Goal: Check status

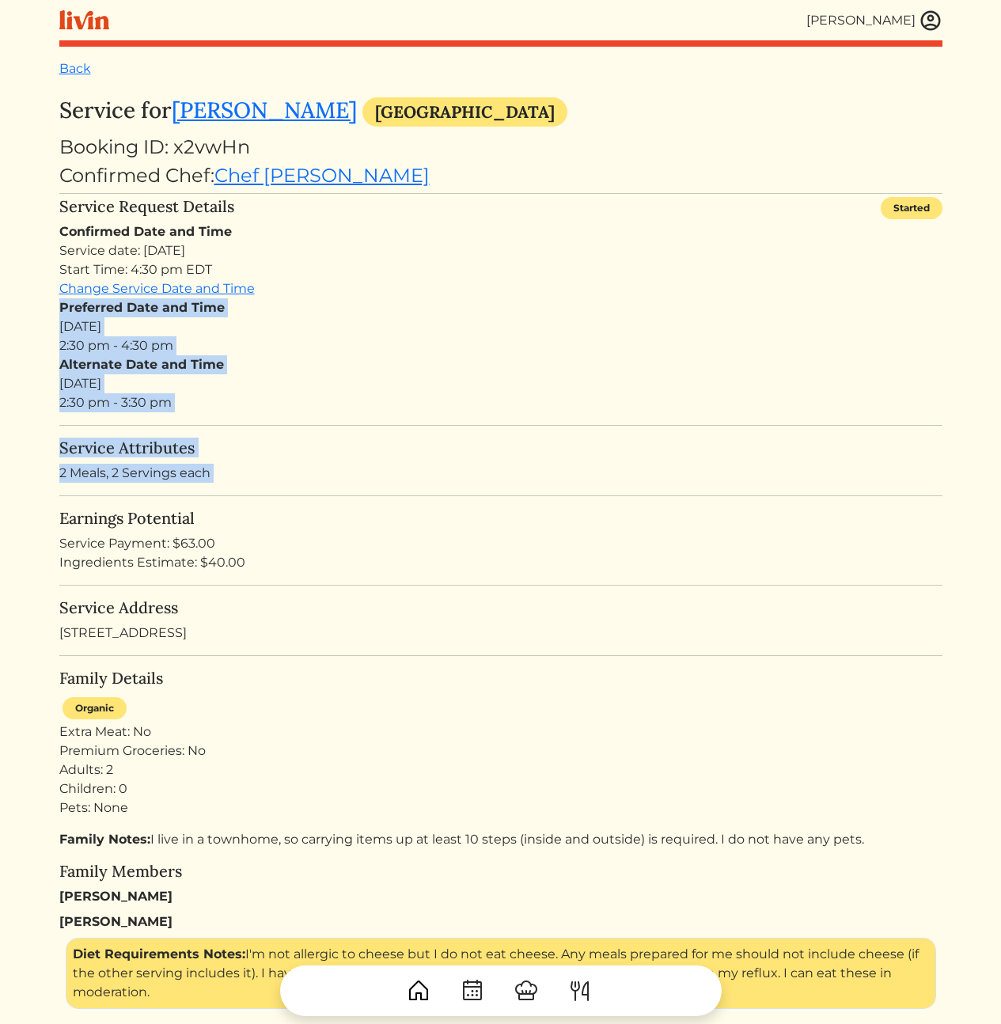
drag, startPoint x: 553, startPoint y: 450, endPoint x: 578, endPoint y: 519, distance: 73.3
click at [570, 509] on turbo-frame "Service for Brianne Jones Atlanta Booking ID: x2vwHn Confirmed Chef: Chef Isha …" at bounding box center [500, 1021] width 883 height 1849
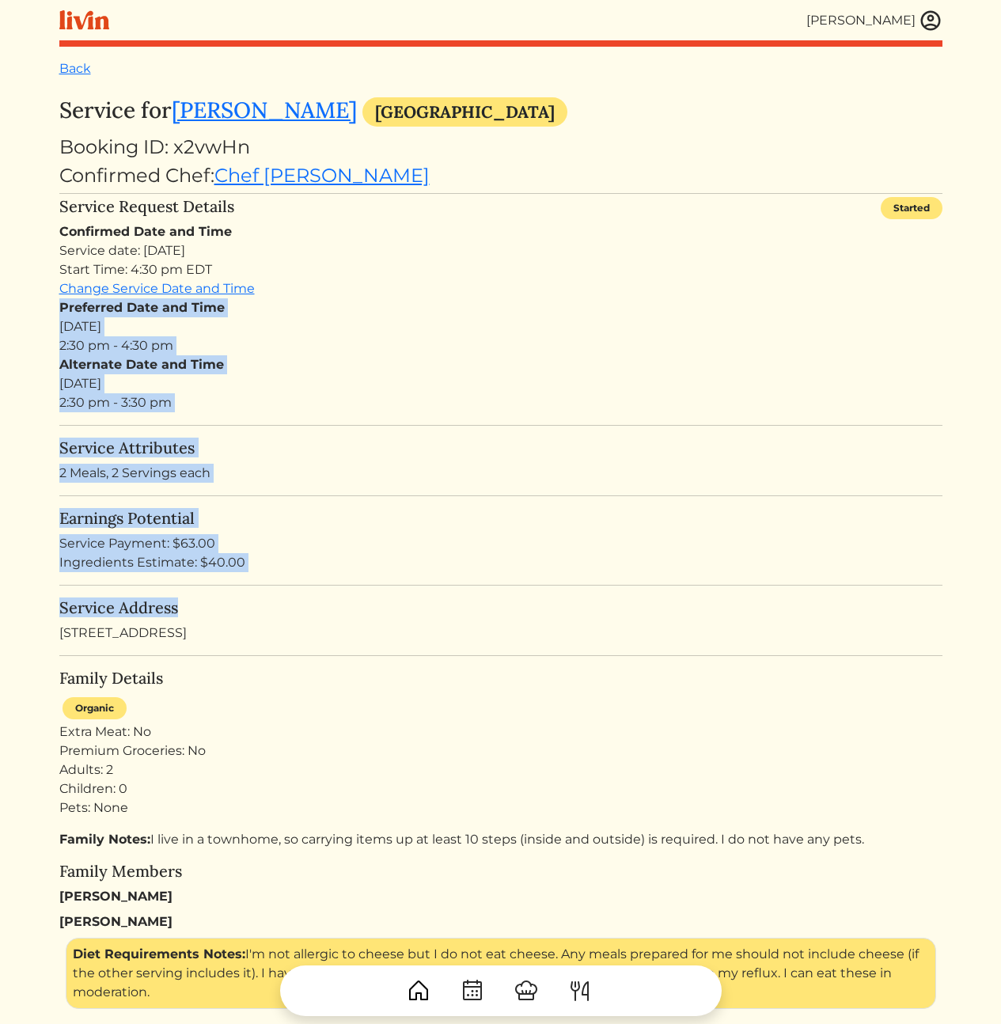
drag, startPoint x: 556, startPoint y: 349, endPoint x: 499, endPoint y: 282, distance: 88.1
click at [508, 292] on turbo-frame "Service for Brianne Jones Atlanta Booking ID: x2vwHn Confirmed Chef: Chef Isha …" at bounding box center [500, 1021] width 883 height 1849
click at [498, 281] on div "Confirmed Date and Time Service date: Wed, Aug 27, 2025 Start Time: 4:30 pm EDT…" at bounding box center [500, 317] width 883 height 190
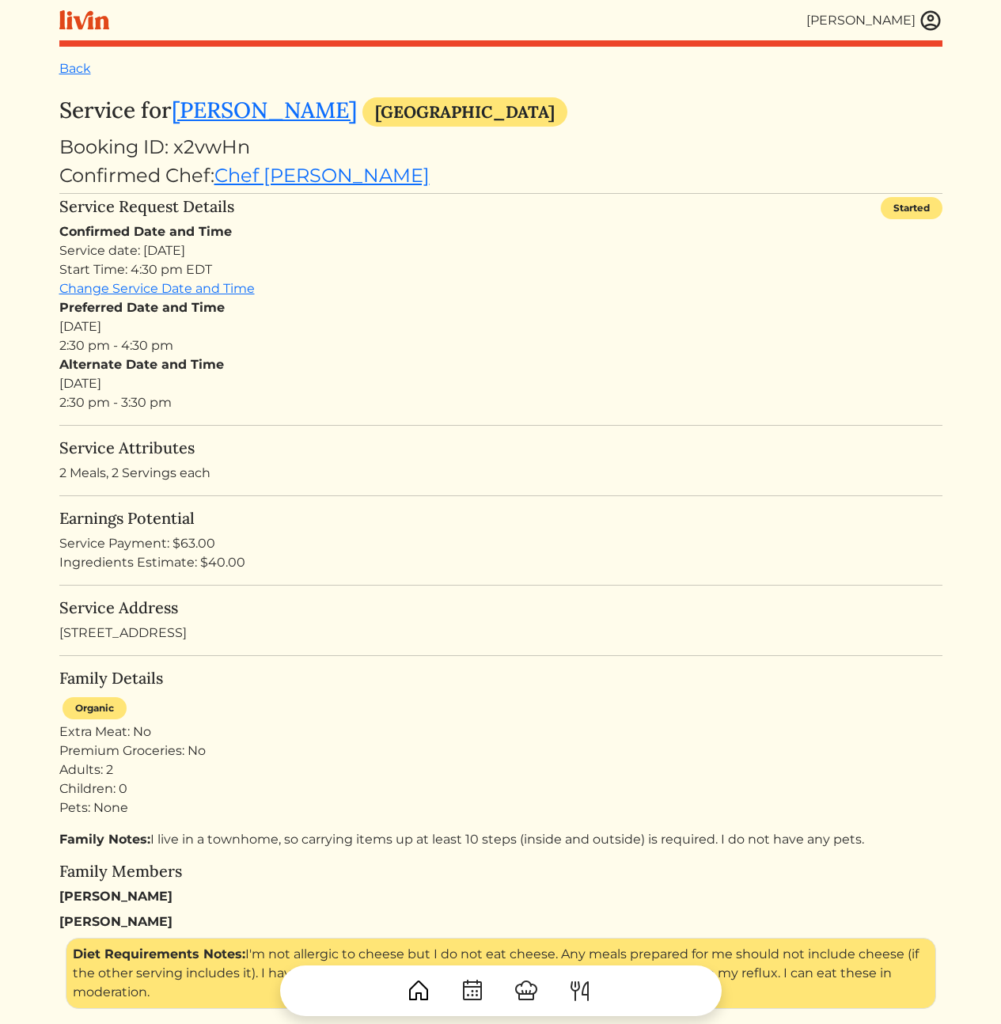
click at [754, 657] on turbo-frame "Service for Brianne Jones Atlanta Booking ID: x2vwHn Confirmed Chef: Chef Isha …" at bounding box center [500, 1021] width 883 height 1849
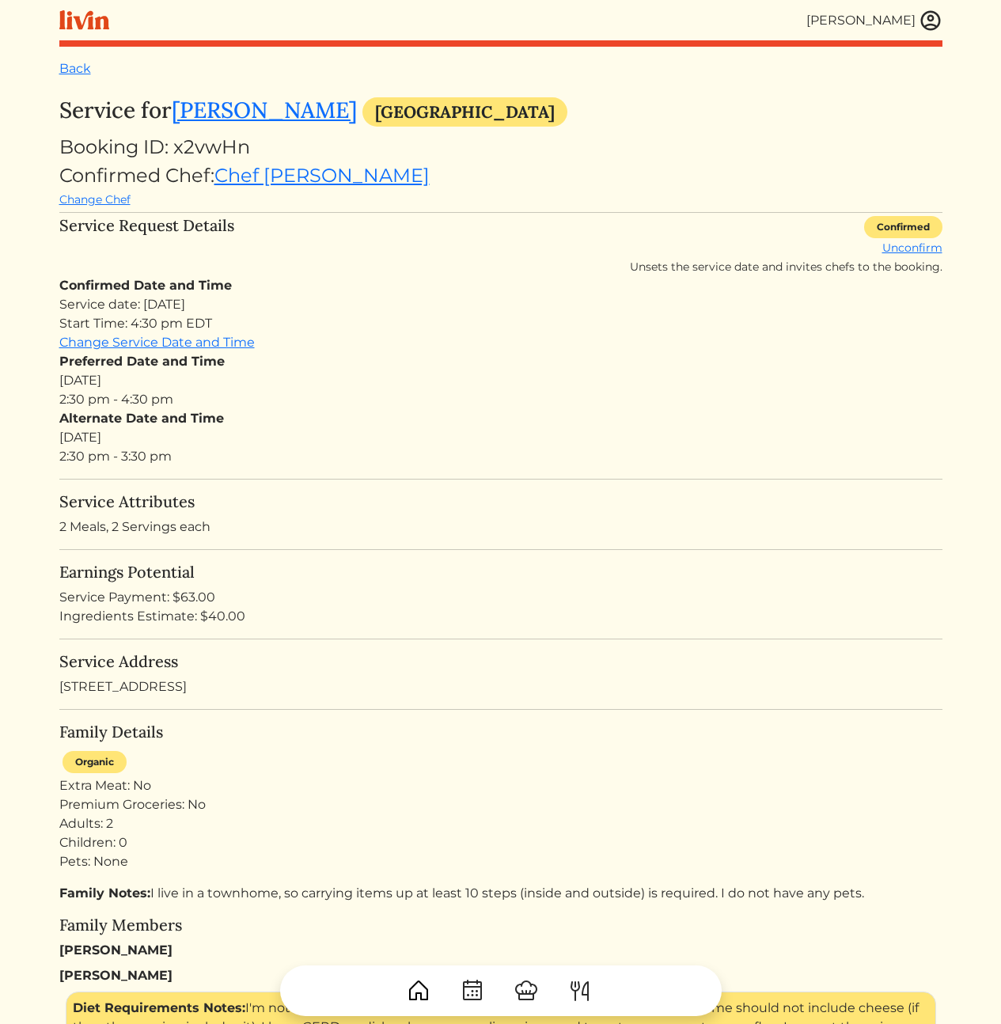
drag, startPoint x: 588, startPoint y: 422, endPoint x: 515, endPoint y: 411, distance: 73.6
click at [515, 412] on div "Alternate Date and Time [DATE] 2:30 pm - 3:30 pm" at bounding box center [500, 437] width 883 height 57
click at [349, 298] on div "Service date: Wed, Aug 27, 2025 Start Time: 4:30 pm EDT" at bounding box center [500, 314] width 883 height 38
click at [755, 391] on div "Preferred Date and Time Wed, Aug 27, 2025 2:30 pm - 4:30 pm" at bounding box center [500, 380] width 883 height 57
click at [930, 248] on link "Unconfirm" at bounding box center [912, 248] width 60 height 14
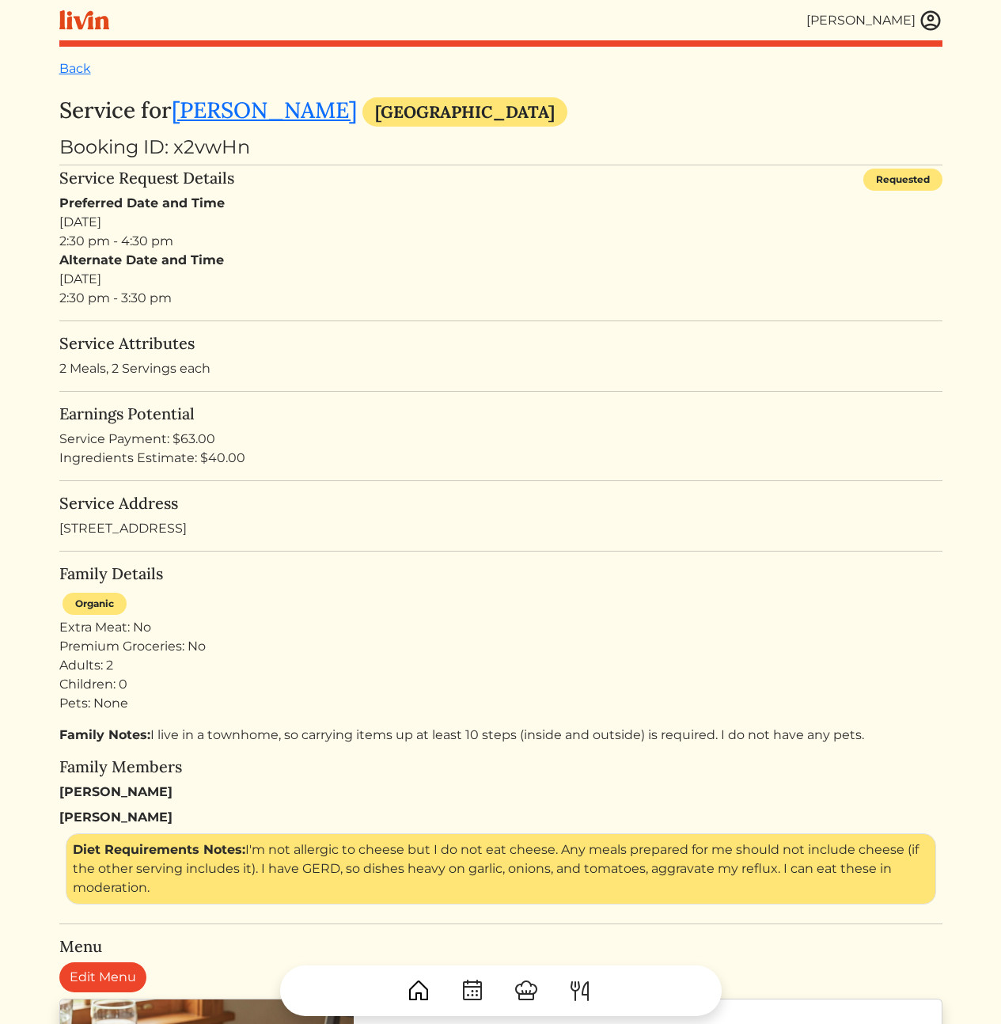
click at [133, 223] on div "Preferred Date and Time Wed, Aug 27, 2025 2:30 pm - 4:30 pm" at bounding box center [500, 222] width 883 height 57
click at [70, 218] on div "Preferred Date and Time Wed, Aug 27, 2025 2:30 pm - 4:30 pm" at bounding box center [500, 222] width 883 height 57
click at [464, 332] on turbo-frame "Service for Brianne Jones Atlanta Booking ID: x2vwHn Service Request Details Re…" at bounding box center [500, 870] width 883 height 1547
click at [147, 287] on div "Alternate Date and Time Thu, Aug 28, 2025 2:30 pm - 3:30 pm" at bounding box center [500, 279] width 883 height 57
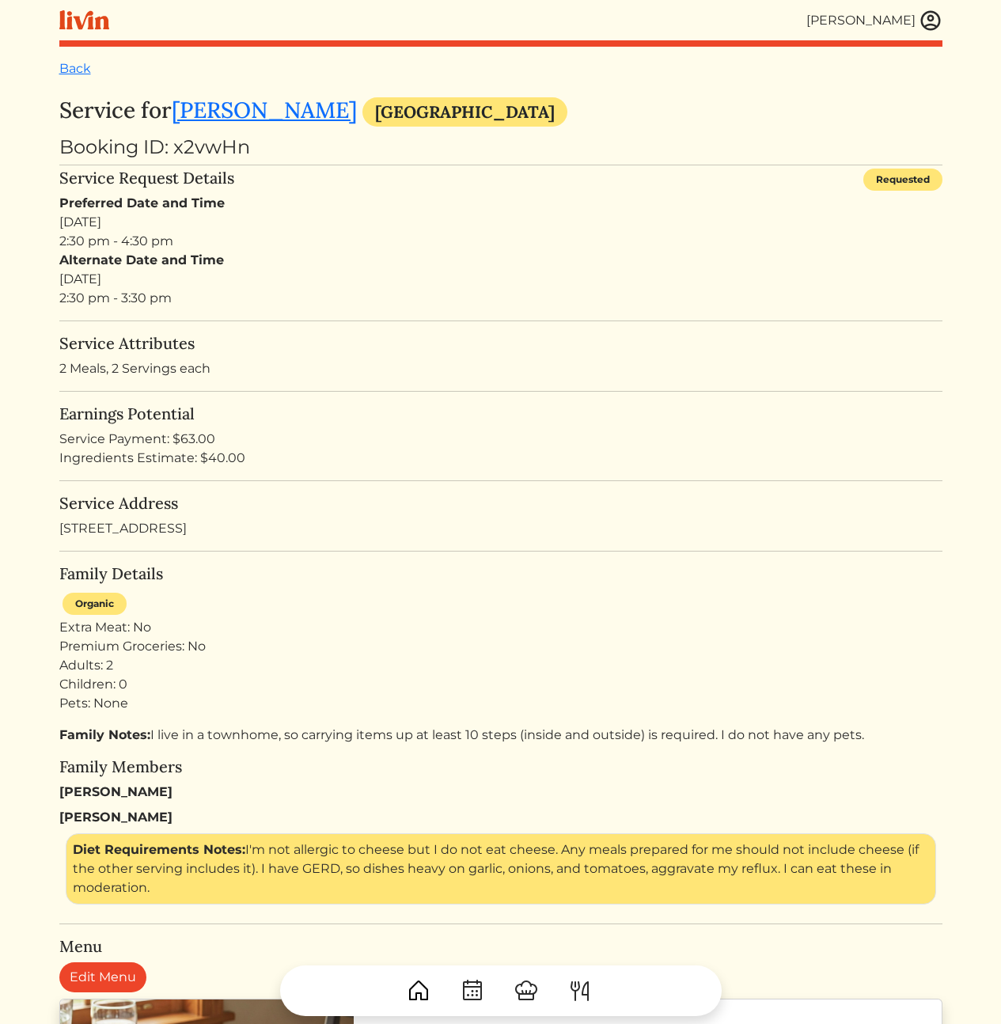
click at [147, 287] on div "Alternate Date and Time Thu, Aug 28, 2025 2:30 pm - 3:30 pm" at bounding box center [500, 279] width 883 height 57
click at [294, 308] on div "Alternate Date and Time Thu, Aug 28, 2025 2:30 pm - 3:30 pm" at bounding box center [500, 279] width 883 height 57
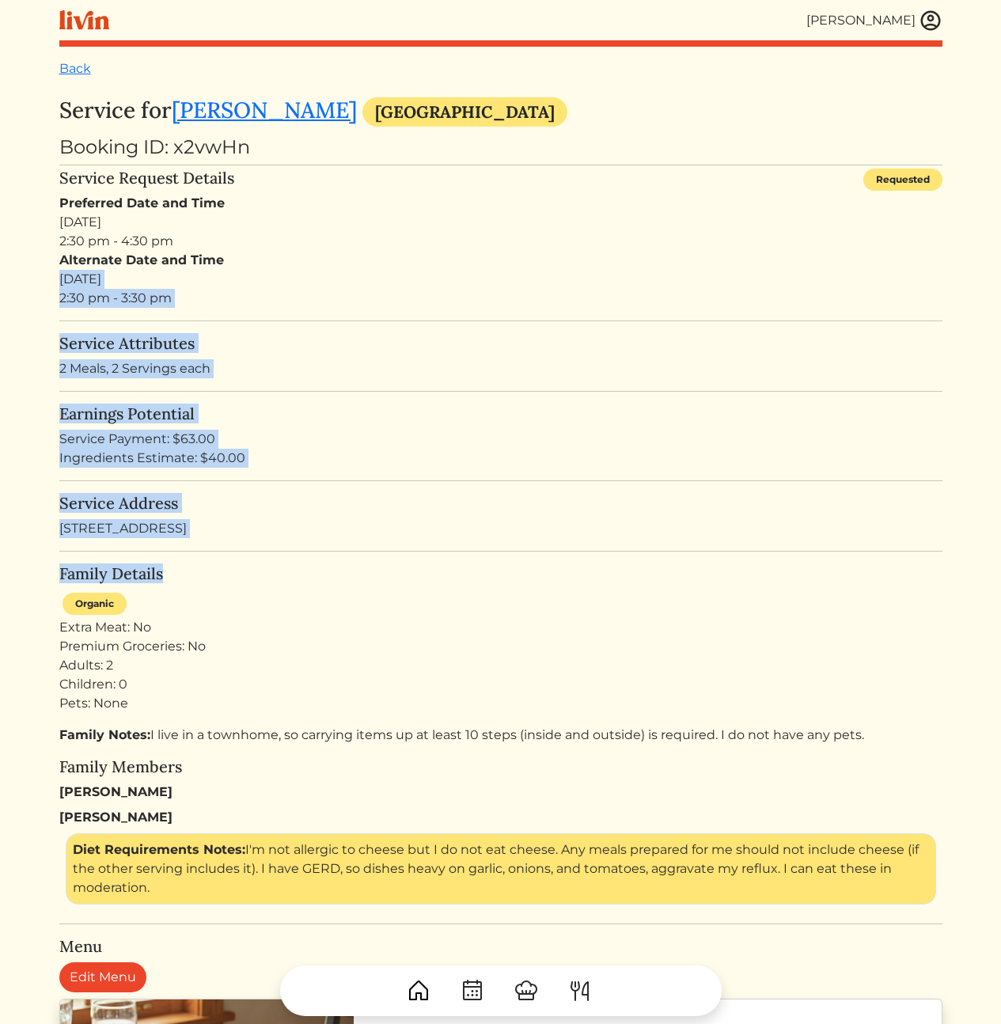
drag, startPoint x: 494, startPoint y: 271, endPoint x: 590, endPoint y: 588, distance: 331.4
click at [586, 581] on turbo-frame "Service for Brianne Jones Atlanta Booking ID: x2vwHn Service Request Details Re…" at bounding box center [500, 870] width 883 height 1547
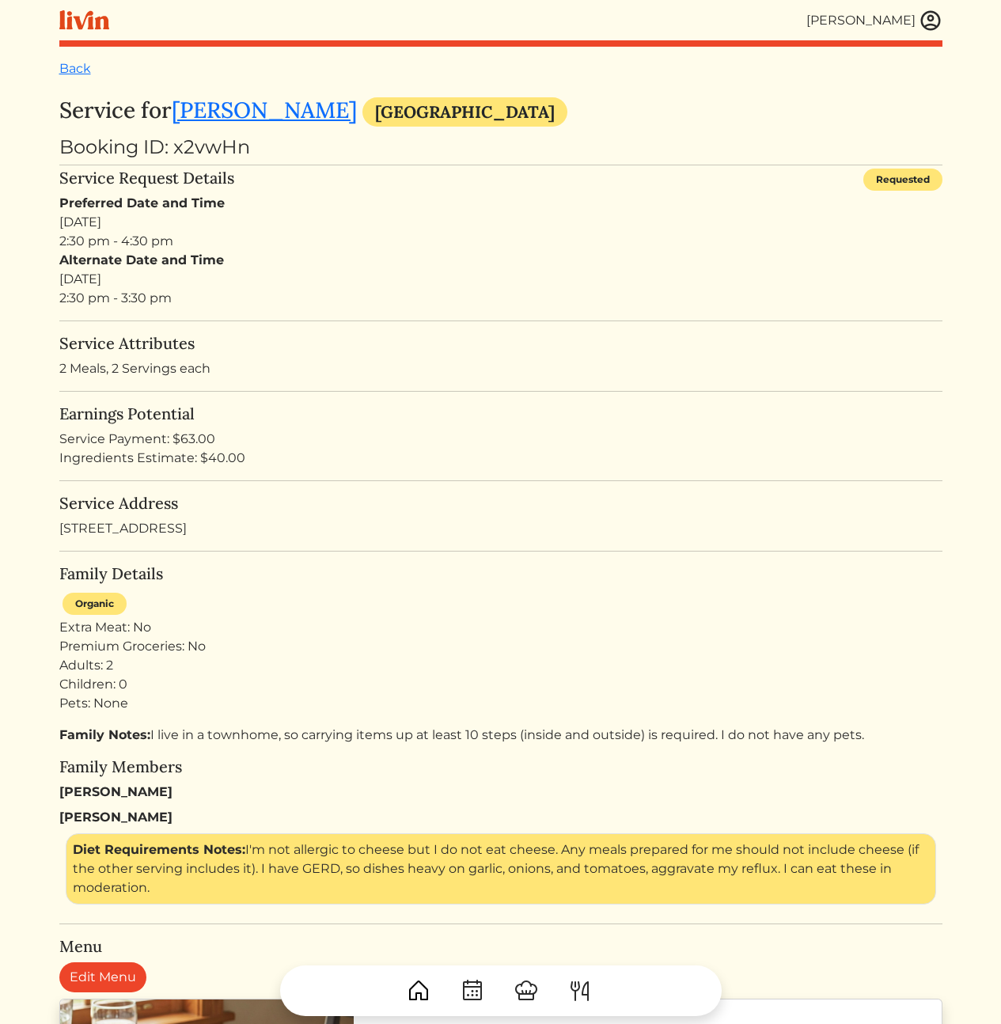
click at [593, 592] on div "Organic Extra Meat: No Premium Groceries: No Adults: 2 Children: 0 Pets: None" at bounding box center [500, 650] width 883 height 123
drag, startPoint x: 592, startPoint y: 595, endPoint x: 517, endPoint y: 256, distance: 347.4
click at [518, 260] on turbo-frame "Service for Brianne Jones Atlanta Booking ID: x2vwHn Service Request Details Re…" at bounding box center [500, 870] width 883 height 1547
click at [517, 256] on div "Alternate Date and Time Thu, Aug 28, 2025 2:30 pm - 3:30 pm" at bounding box center [500, 279] width 883 height 57
click at [539, 276] on div "Alternate Date and Time Thu, Aug 28, 2025 2:30 pm - 3:30 pm" at bounding box center [500, 279] width 883 height 57
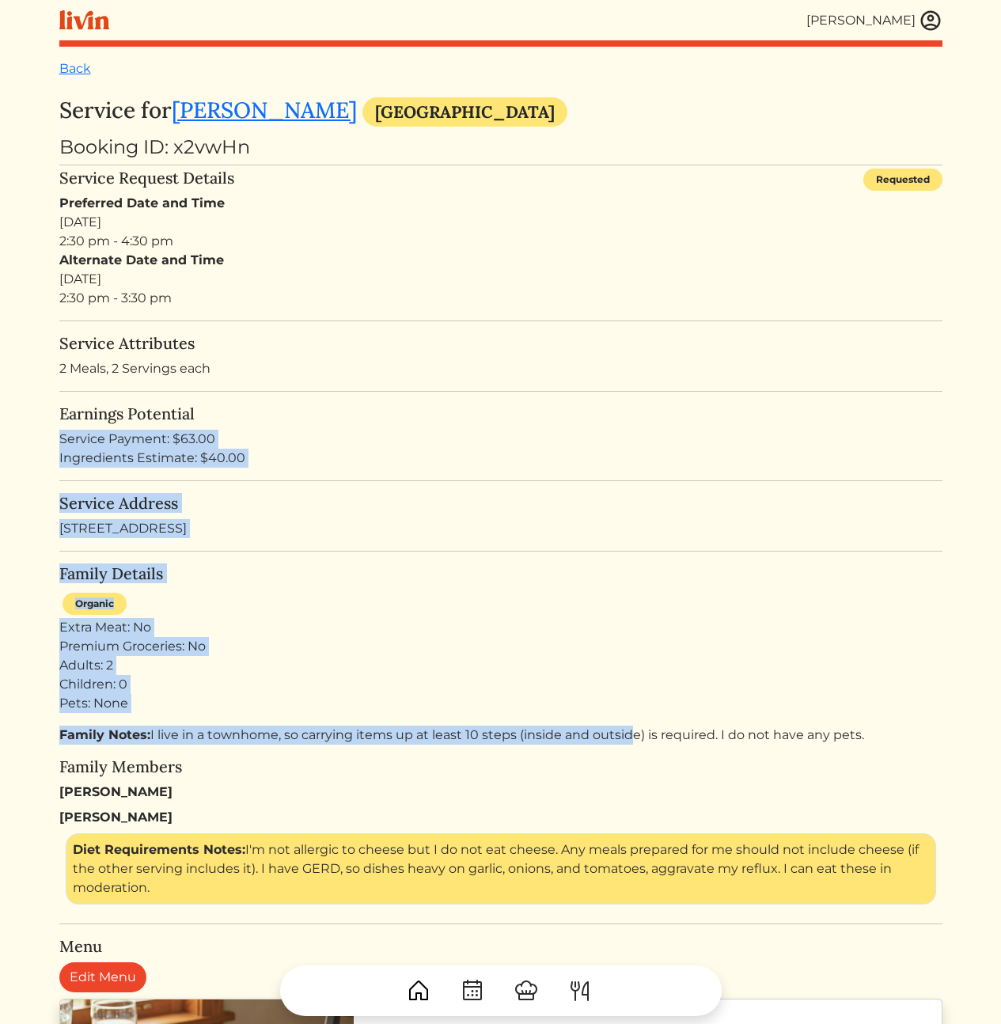
drag, startPoint x: 590, startPoint y: 414, endPoint x: 771, endPoint y: 848, distance: 470.3
click at [684, 816] on turbo-frame "Service for Brianne Jones Atlanta Booking ID: x2vwHn Service Request Details Re…" at bounding box center [500, 870] width 883 height 1547
click at [757, 811] on div "Brianne Diet Requirements Notes: I'm not allergic to cheese but I do not eat ch…" at bounding box center [500, 856] width 883 height 97
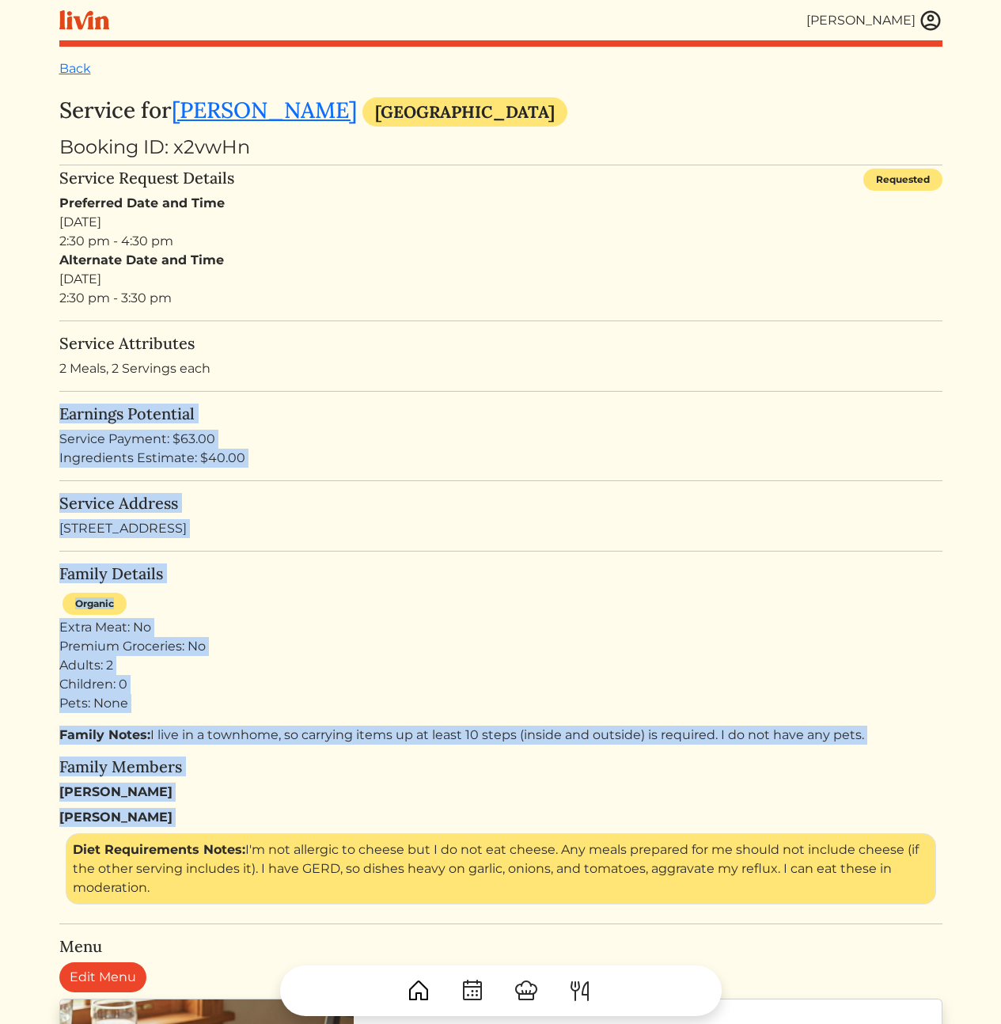
drag, startPoint x: 571, startPoint y: 397, endPoint x: 545, endPoint y: 354, distance: 50.1
click at [554, 369] on turbo-frame "Service for Brianne Jones Atlanta Booking ID: x2vwHn Service Request Details Re…" at bounding box center [500, 870] width 883 height 1547
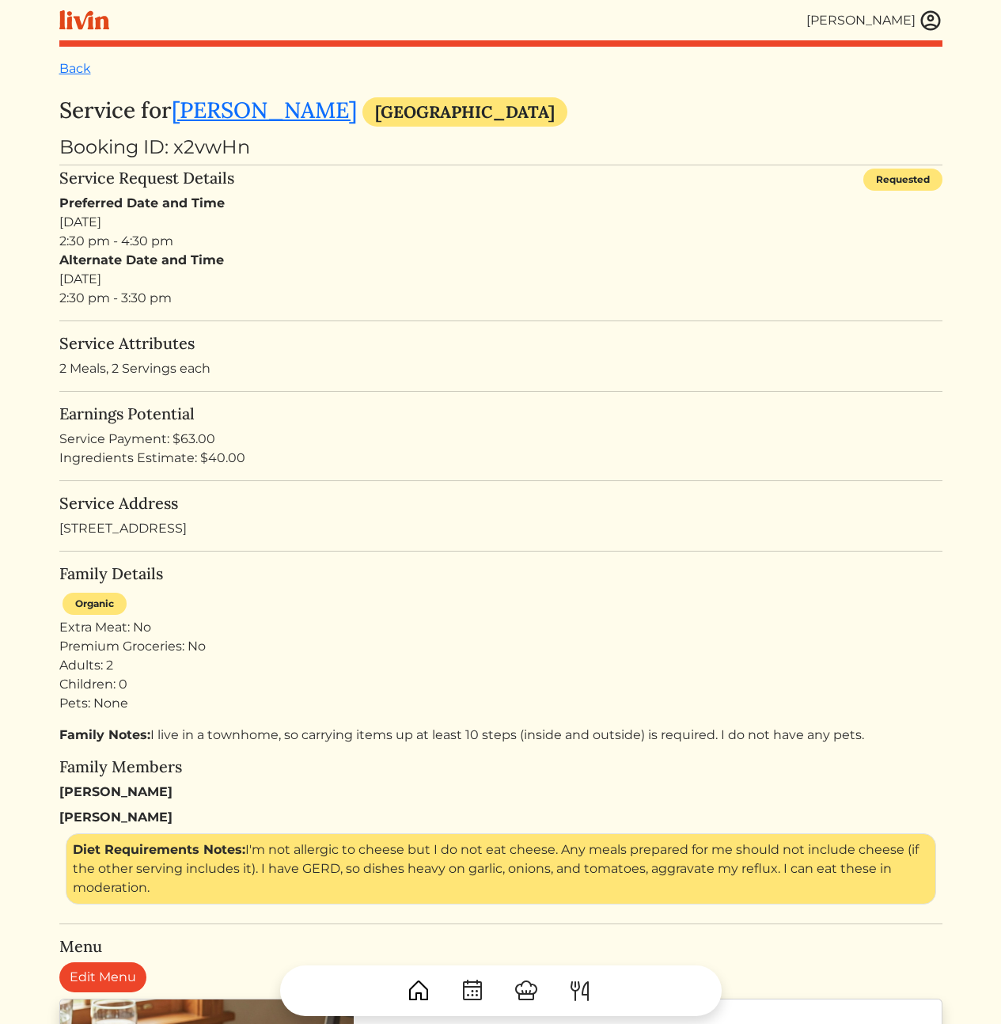
click at [545, 354] on div "Service Attributes 2 Meals, 2 Servings each" at bounding box center [500, 356] width 883 height 44
click at [598, 437] on div "Service Payment: $63.00" at bounding box center [500, 439] width 883 height 19
drag, startPoint x: 492, startPoint y: 462, endPoint x: 584, endPoint y: 717, distance: 270.8
click at [566, 660] on turbo-frame "Service for Brianne Jones Atlanta Booking ID: x2vwHn Service Request Details Re…" at bounding box center [500, 870] width 883 height 1547
drag, startPoint x: 573, startPoint y: 738, endPoint x: 511, endPoint y: 426, distance: 317.8
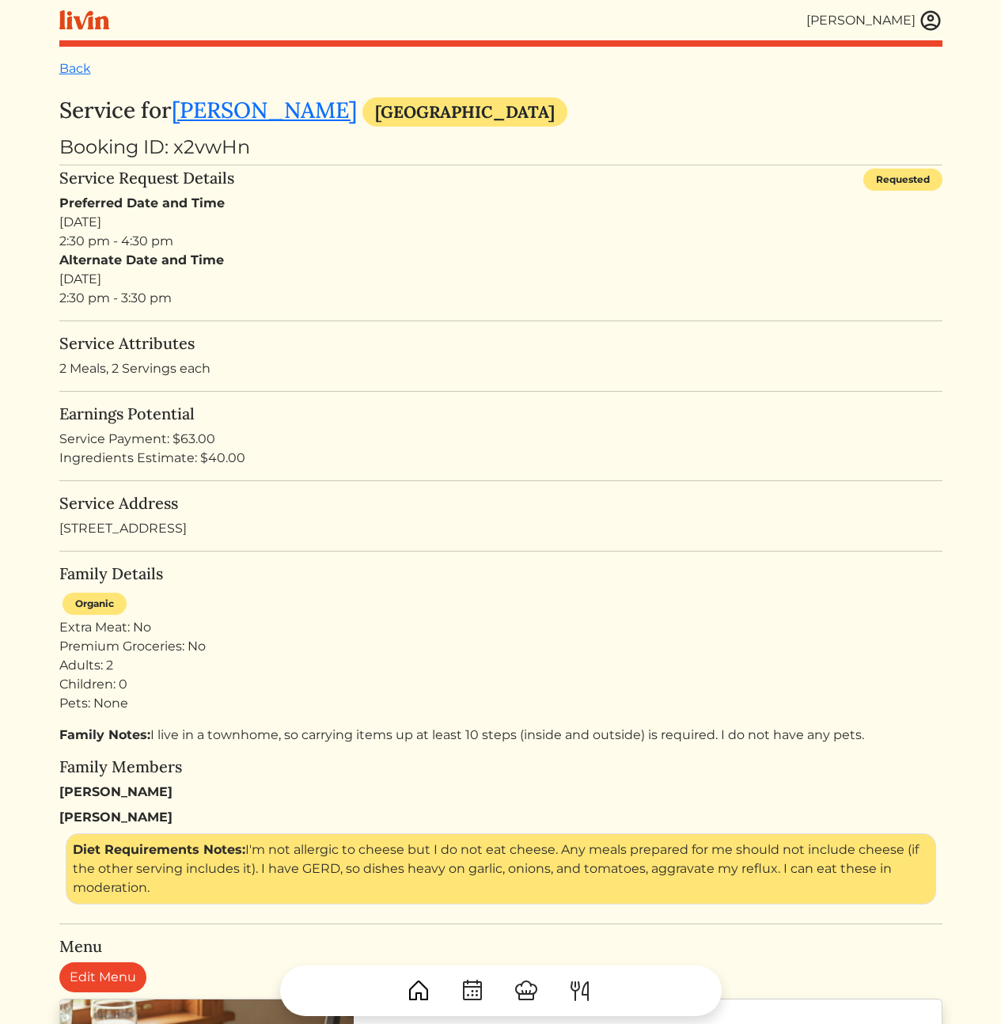
click at [512, 444] on turbo-frame "Service for Brianne Jones Atlanta Booking ID: x2vwHn Service Request Details Re…" at bounding box center [500, 870] width 883 height 1547
click at [510, 426] on div "Earnings Potential Service Payment: $63.00 Ingredients Estimate: $40.00" at bounding box center [500, 435] width 883 height 63
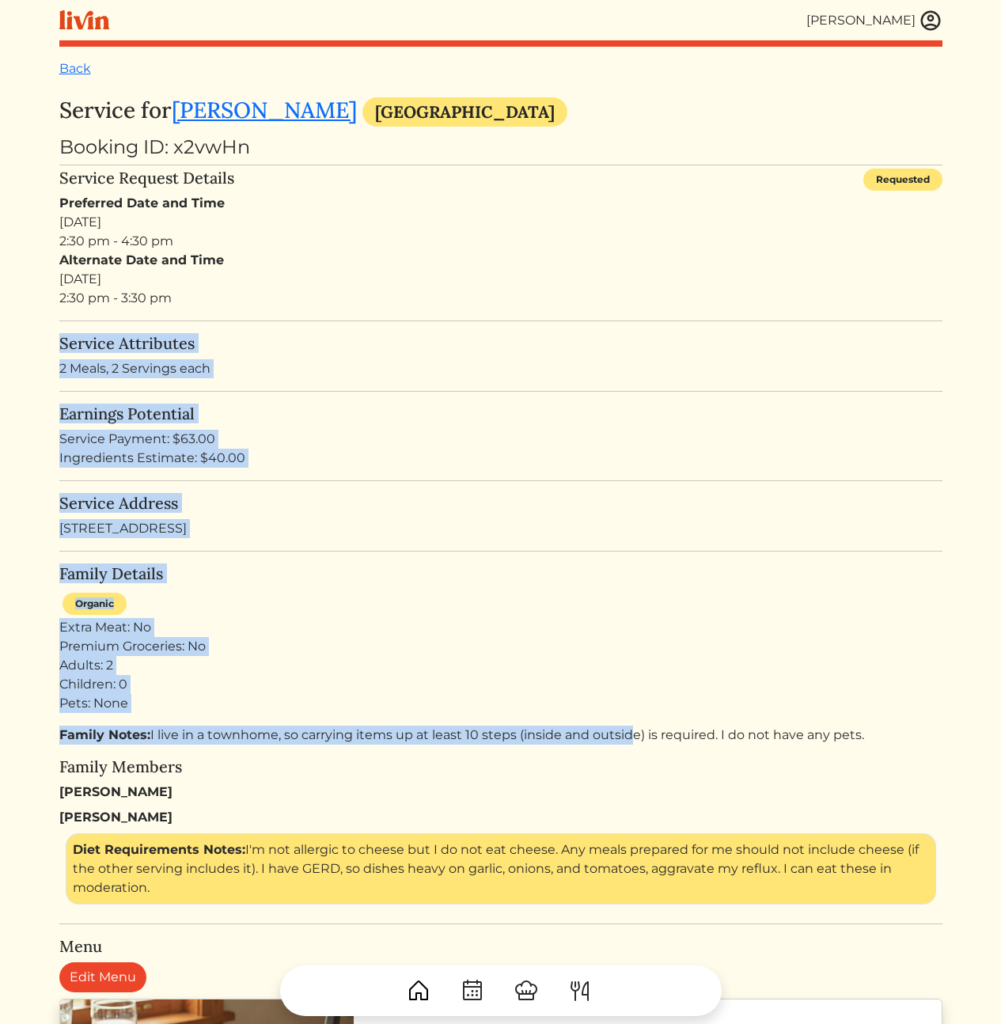
drag, startPoint x: 450, startPoint y: 475, endPoint x: 639, endPoint y: 770, distance: 349.8
click at [626, 734] on turbo-frame "Service for Brianne Jones Atlanta Booking ID: x2vwHn Service Request Details Re…" at bounding box center [500, 870] width 883 height 1547
drag, startPoint x: 641, startPoint y: 771, endPoint x: 498, endPoint y: 449, distance: 352.4
click at [498, 449] on turbo-frame "Service for Brianne Jones Atlanta Booking ID: x2vwHn Service Request Details Re…" at bounding box center [500, 870] width 883 height 1547
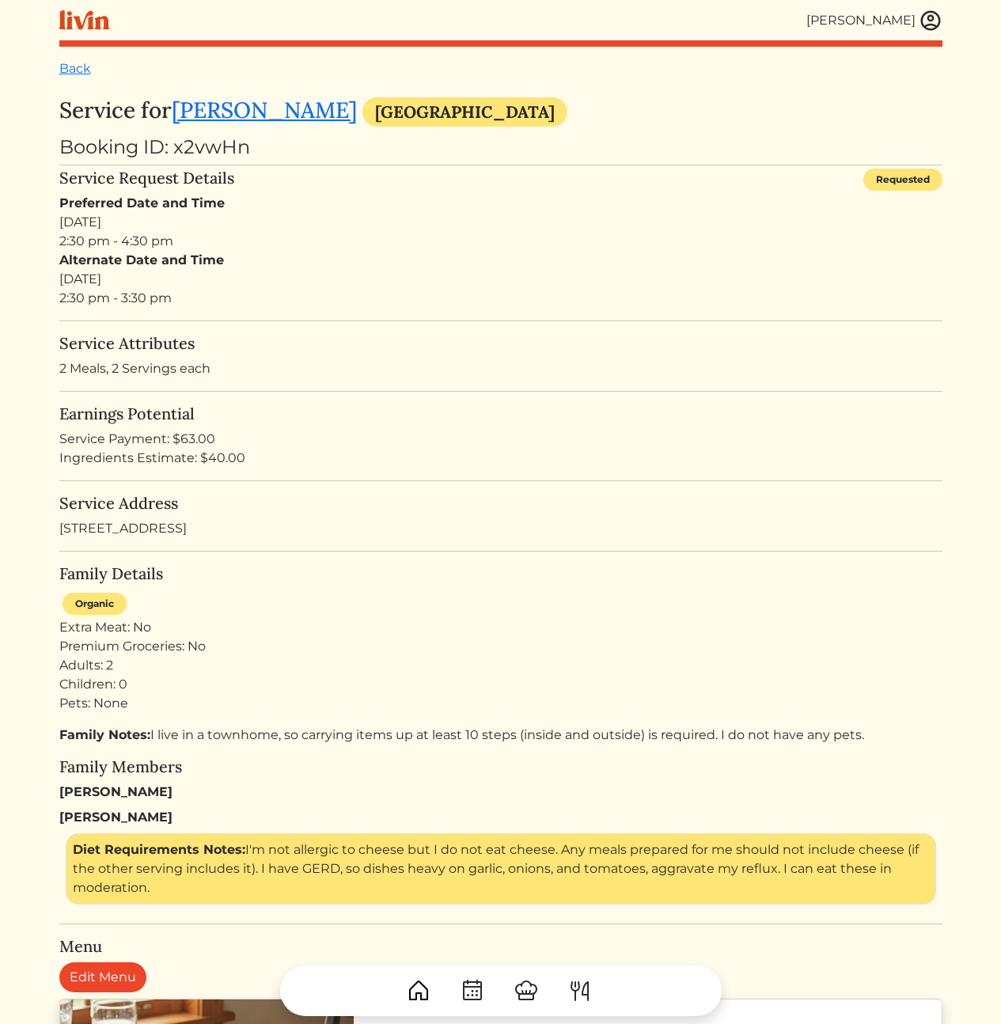
click at [498, 449] on div "Service Payment: $63.00" at bounding box center [500, 439] width 883 height 19
click at [551, 407] on h5 "Earnings Potential" at bounding box center [500, 413] width 883 height 19
